Goal: Task Accomplishment & Management: Manage account settings

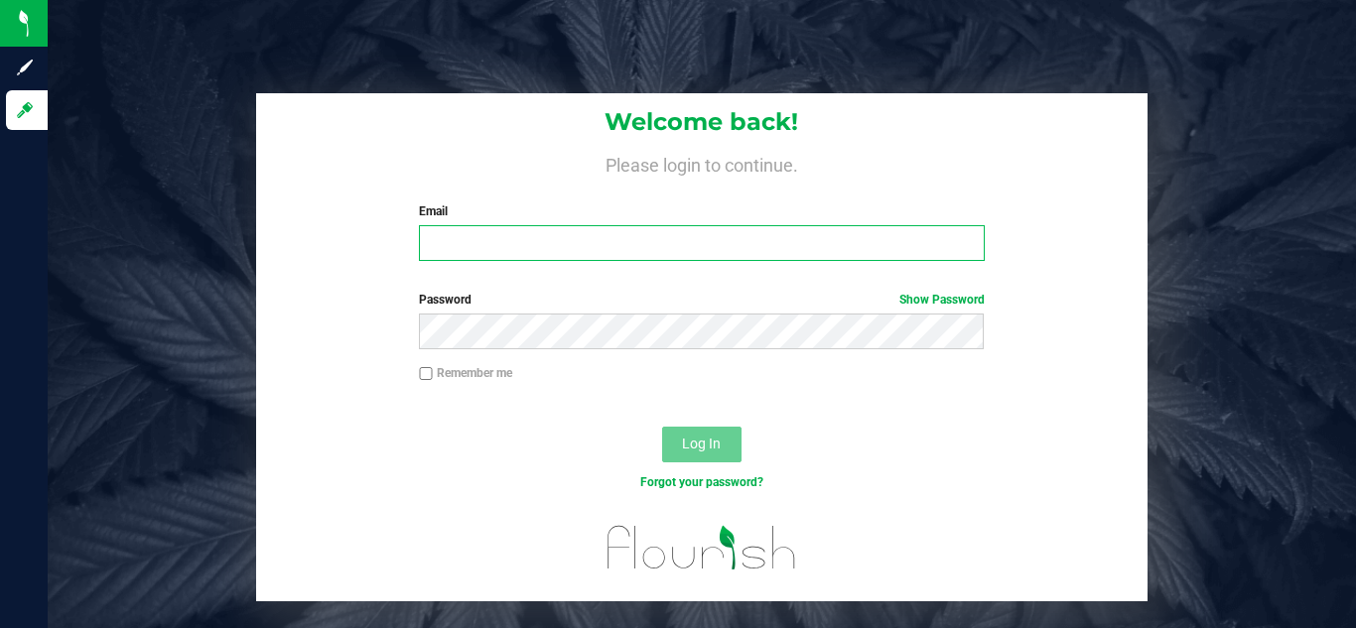
type input "[EMAIL_ADDRESS][DOMAIN_NAME]"
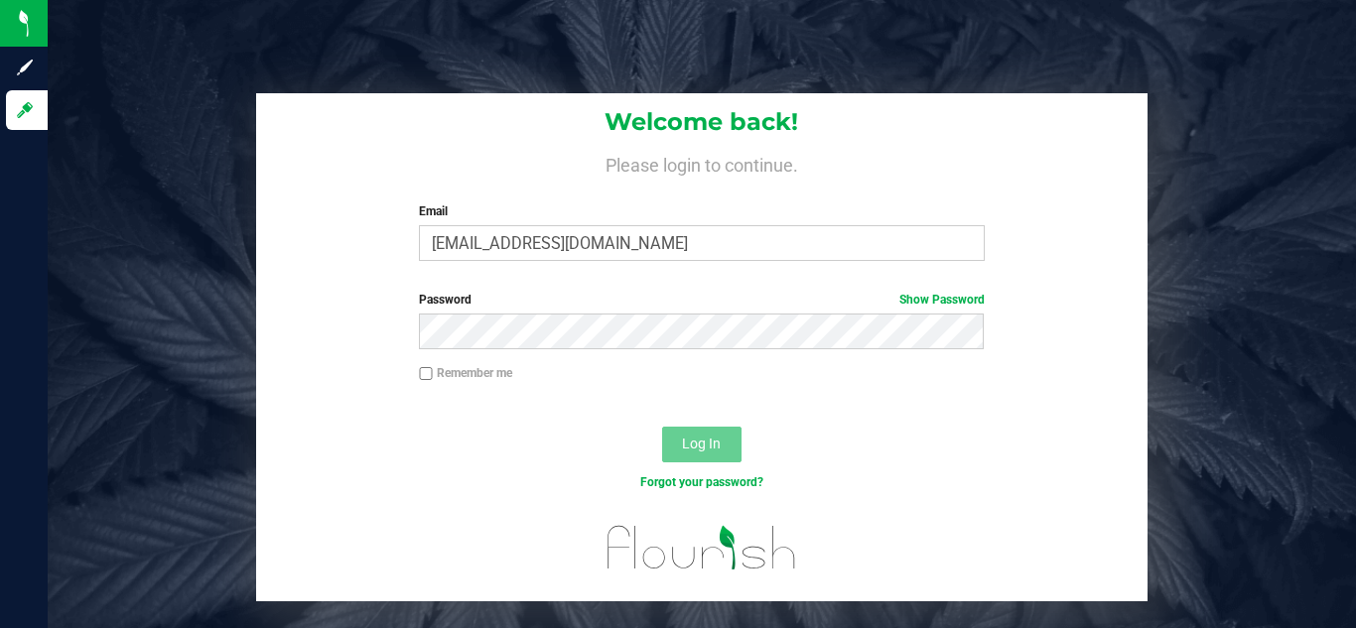
click at [692, 491] on div "Forgot your password?" at bounding box center [702, 498] width 893 height 29
drag, startPoint x: 692, startPoint y: 491, endPoint x: 703, endPoint y: 447, distance: 46.0
click at [703, 447] on form "Welcome back! Please login to continue. Email [EMAIL_ADDRESS][DOMAIN_NAME] Requ…" at bounding box center [702, 347] width 863 height 509
click at [703, 447] on span "Log In" at bounding box center [701, 444] width 39 height 16
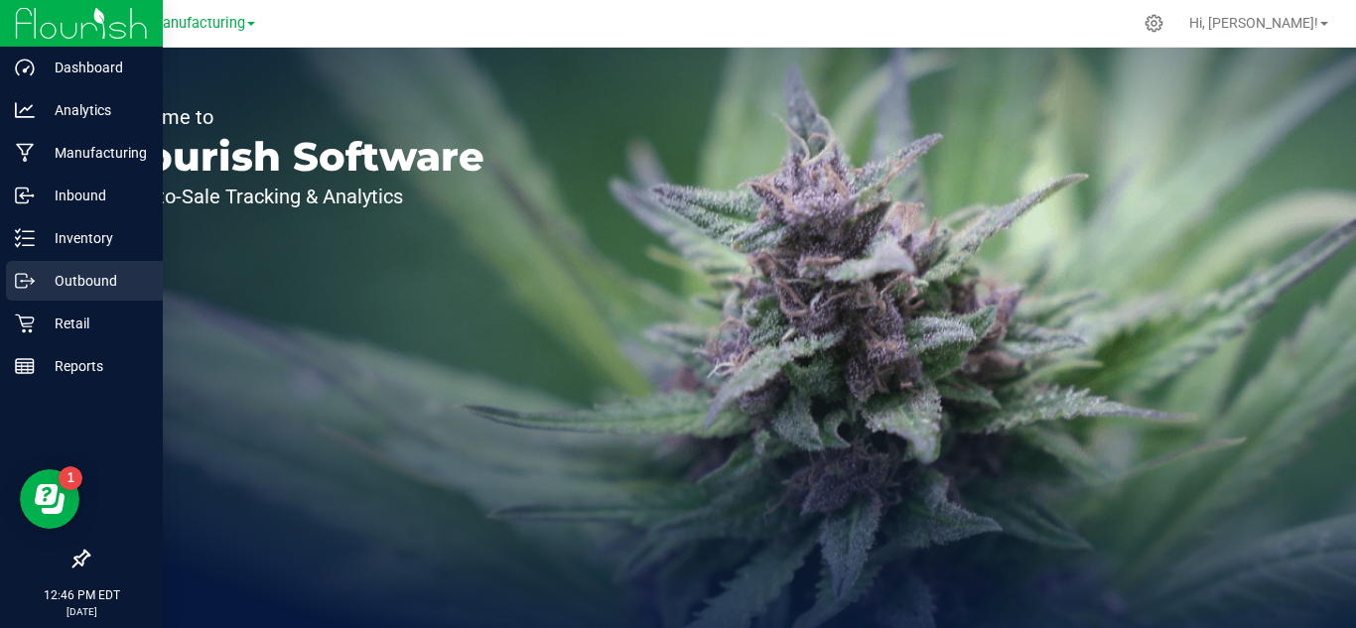
click at [20, 280] on icon at bounding box center [25, 281] width 20 height 20
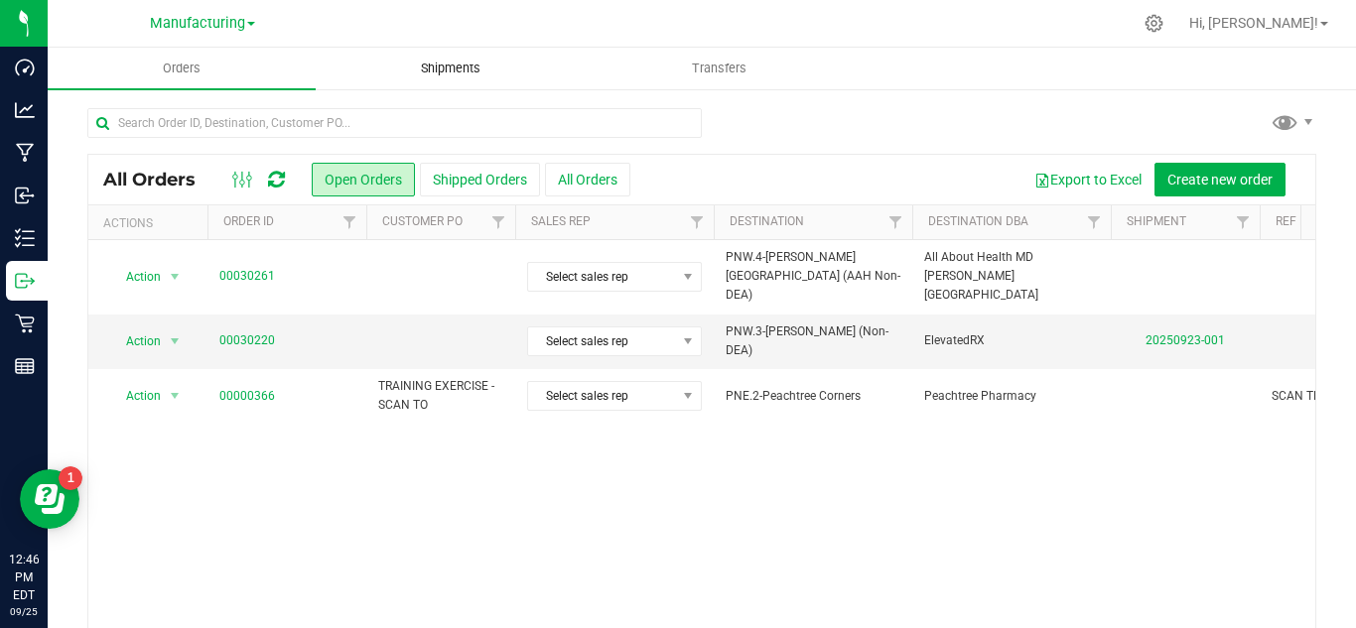
click at [468, 76] on span "Shipments" at bounding box center [450, 69] width 113 height 18
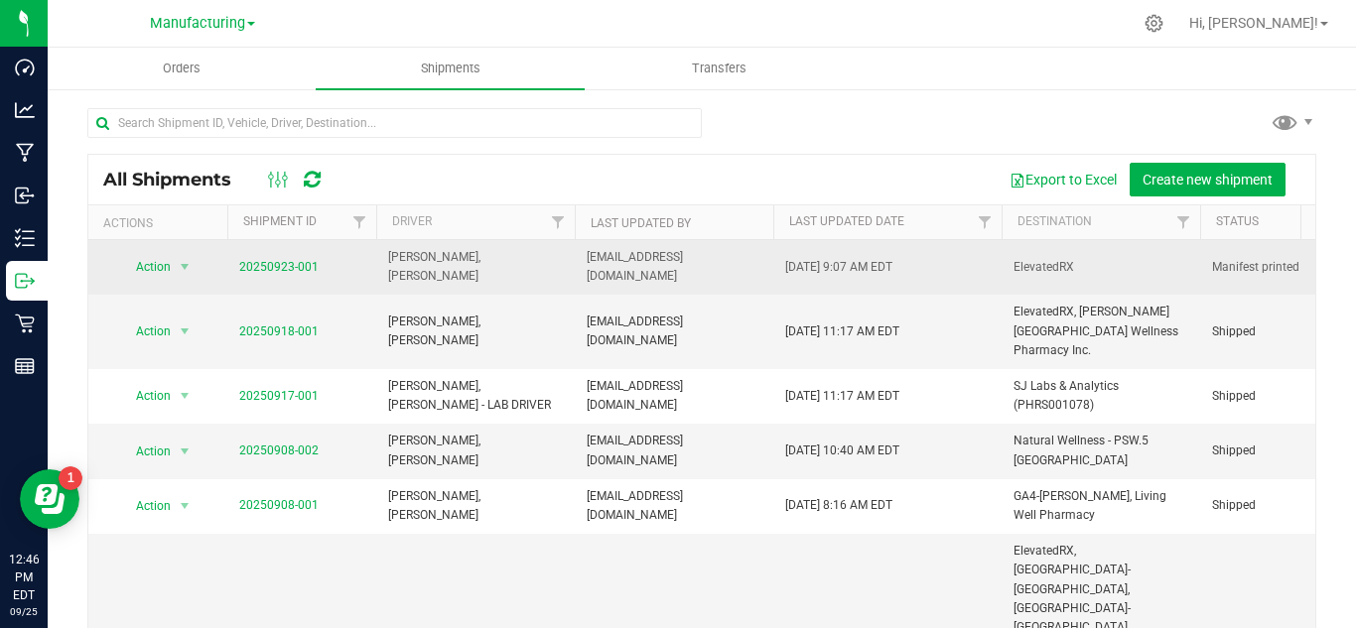
click at [259, 250] on td "20250923-001" at bounding box center [301, 267] width 149 height 55
click at [264, 264] on link "20250923-001" at bounding box center [278, 267] width 79 height 14
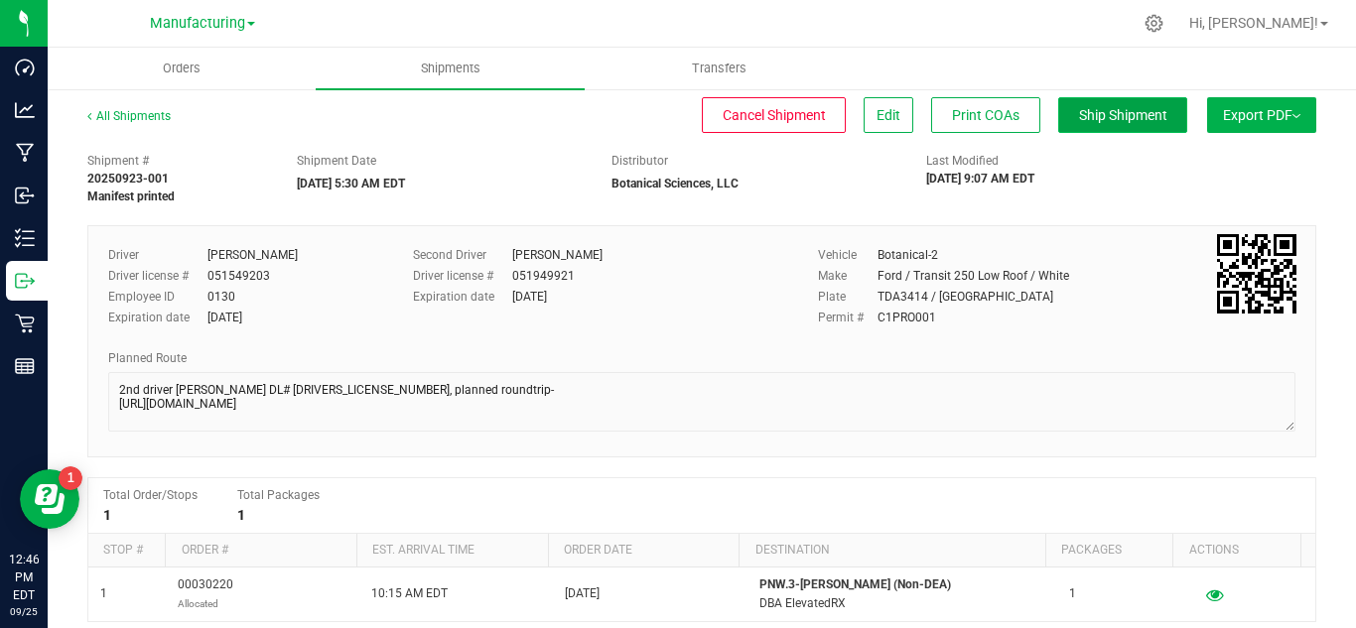
click at [1125, 123] on span "Ship Shipment" at bounding box center [1123, 115] width 88 height 16
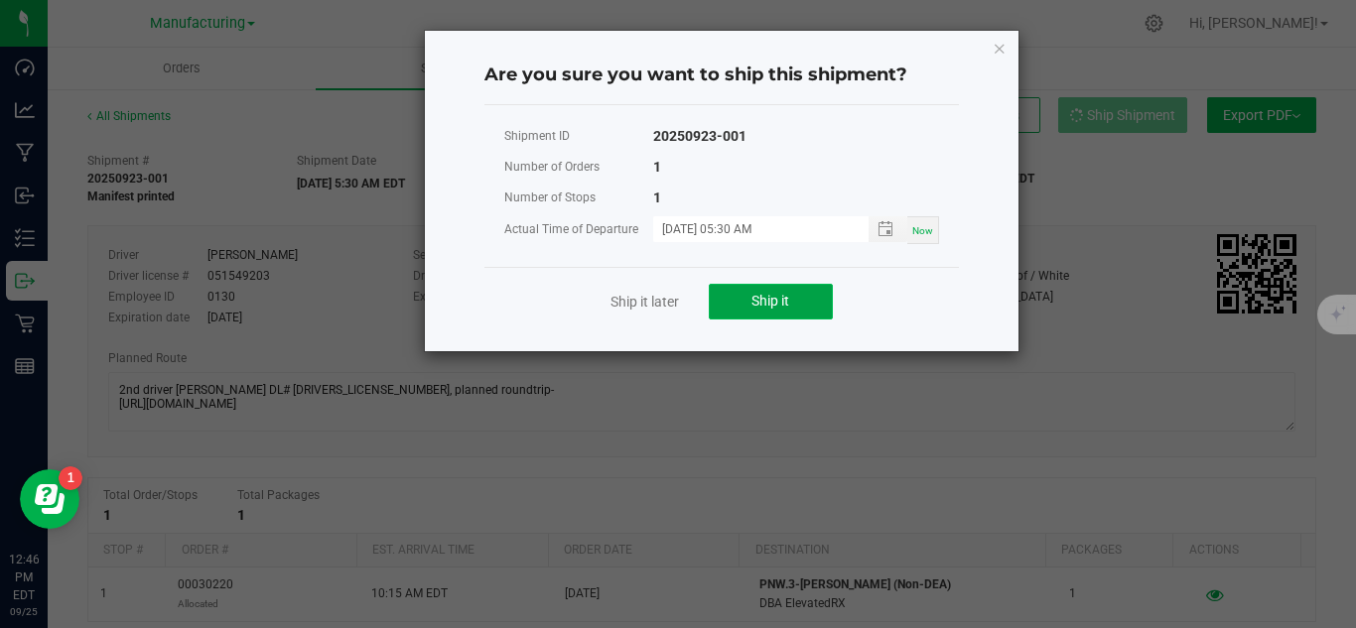
click at [768, 299] on span "Ship it" at bounding box center [771, 301] width 38 height 16
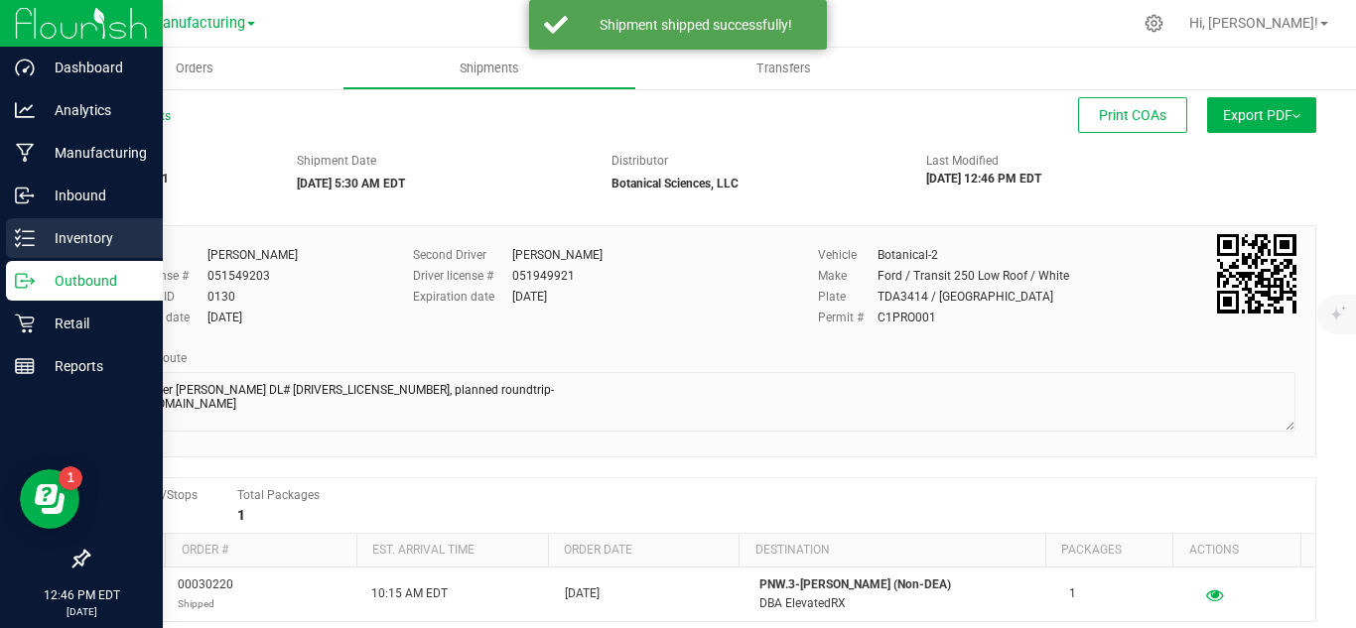
click at [62, 238] on p "Inventory" at bounding box center [94, 238] width 119 height 24
